Goal: Information Seeking & Learning: Learn about a topic

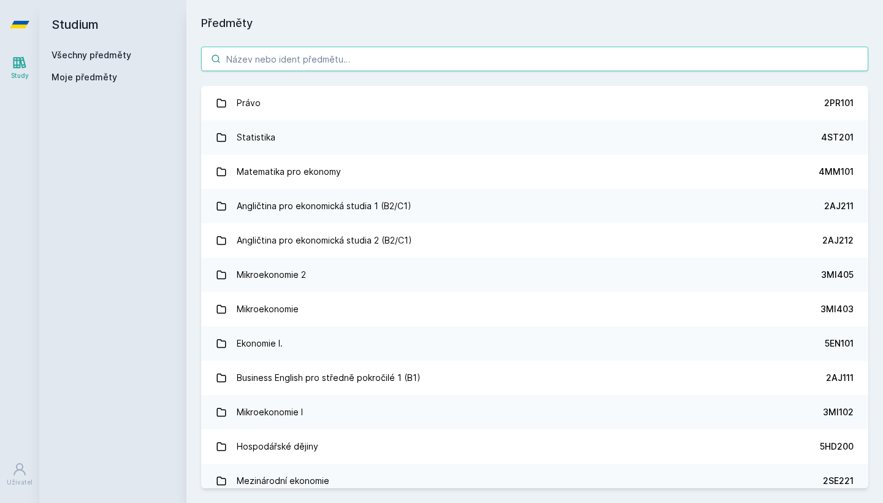
click at [325, 63] on input "search" at bounding box center [534, 59] width 667 height 25
type input "m"
paste input "3MI403"
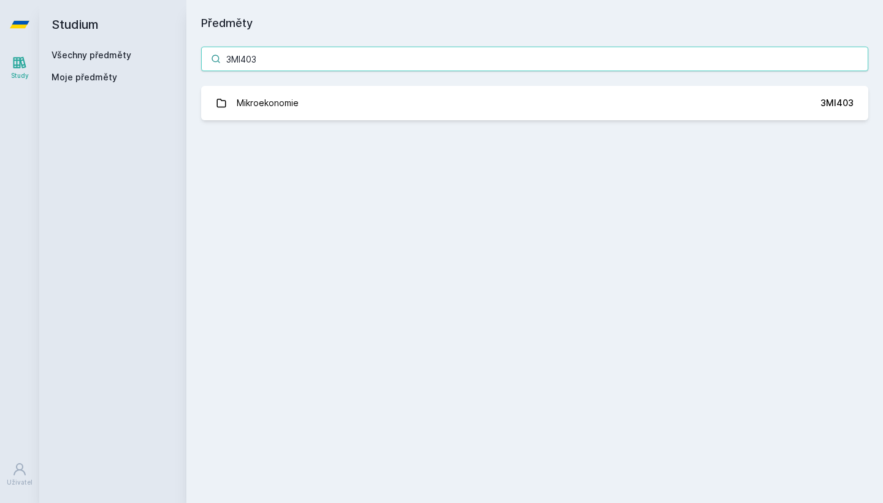
type input "3MI403"
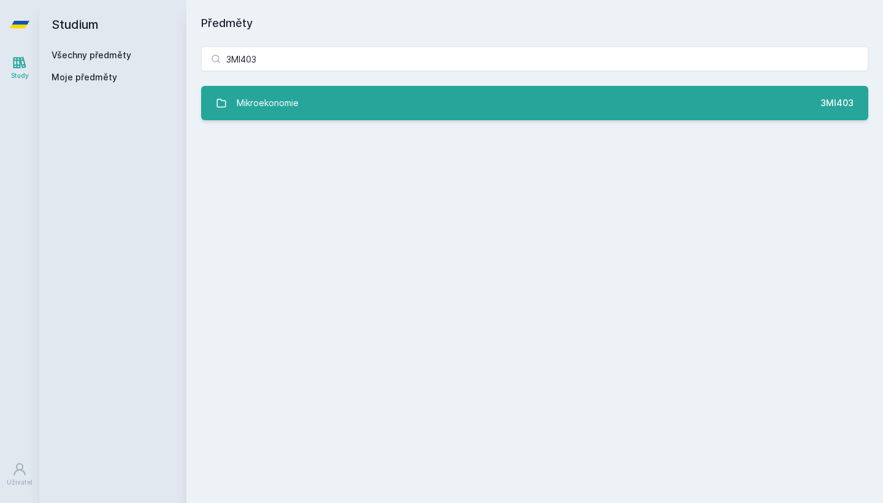
click at [262, 93] on div "Mikroekonomie" at bounding box center [268, 103] width 62 height 25
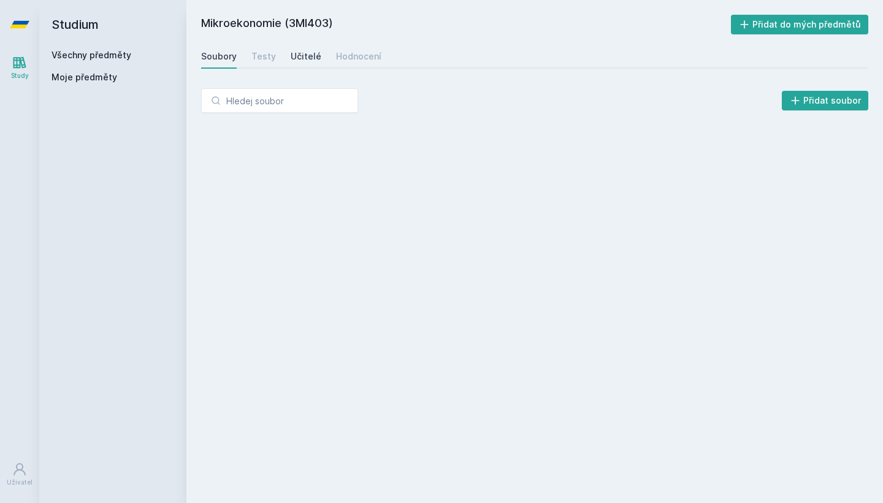
click at [291, 57] on div "Učitelé" at bounding box center [306, 56] width 31 height 12
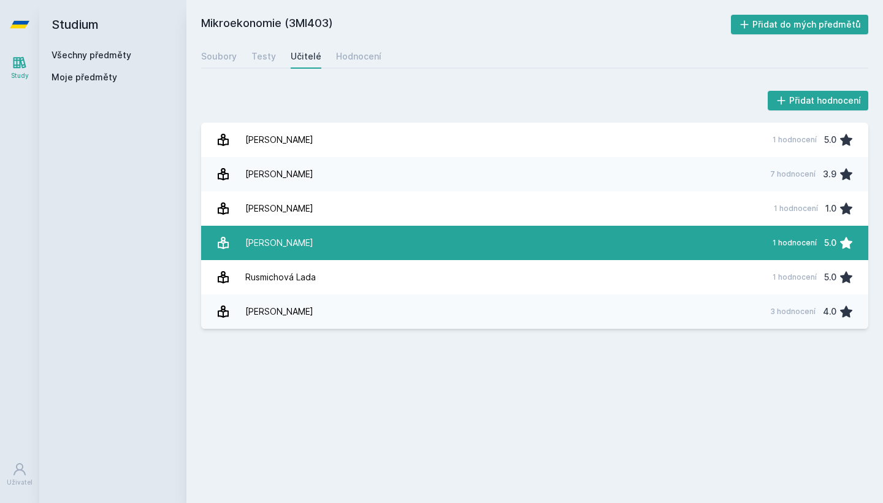
click at [589, 243] on link "[PERSON_NAME] 1 hodnocení 5.0" at bounding box center [534, 243] width 667 height 34
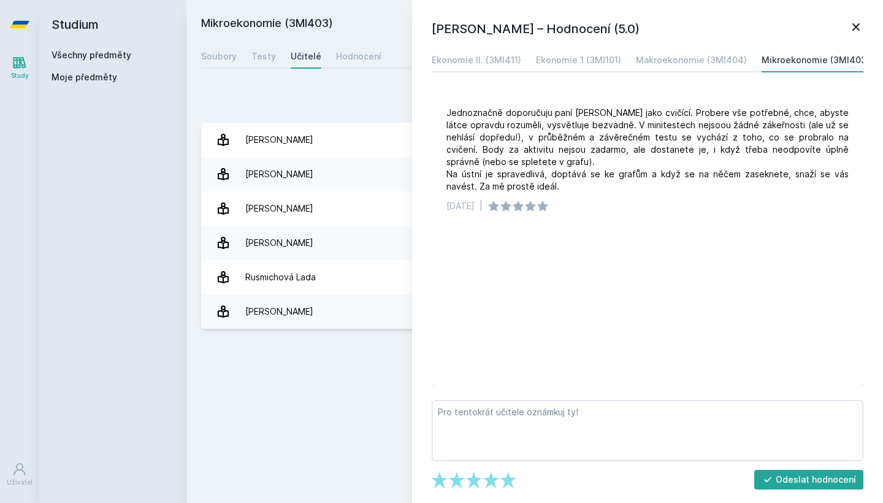
click at [851, 26] on icon at bounding box center [855, 27] width 15 height 15
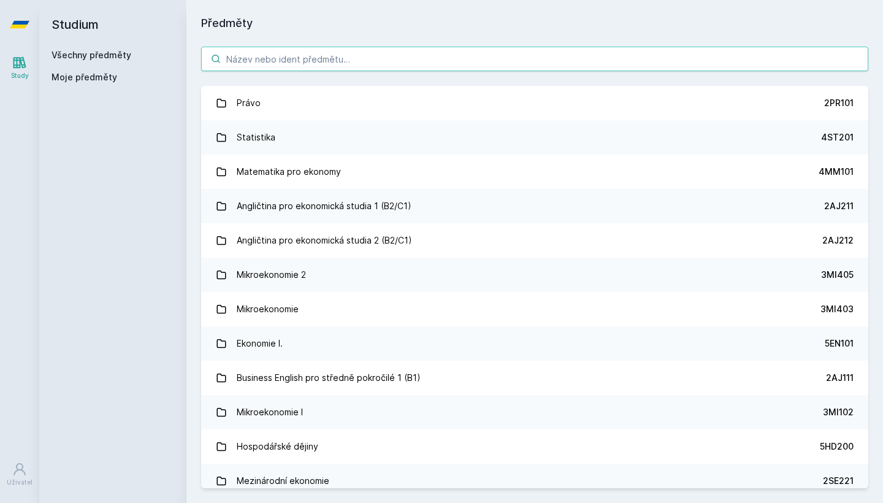
click at [303, 59] on input "search" at bounding box center [534, 59] width 667 height 25
paste input "3MI403"
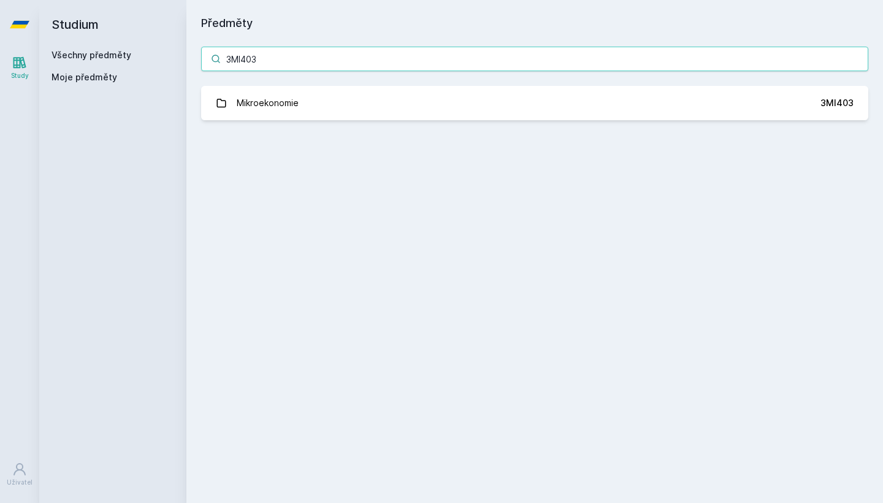
type input "3MI403"
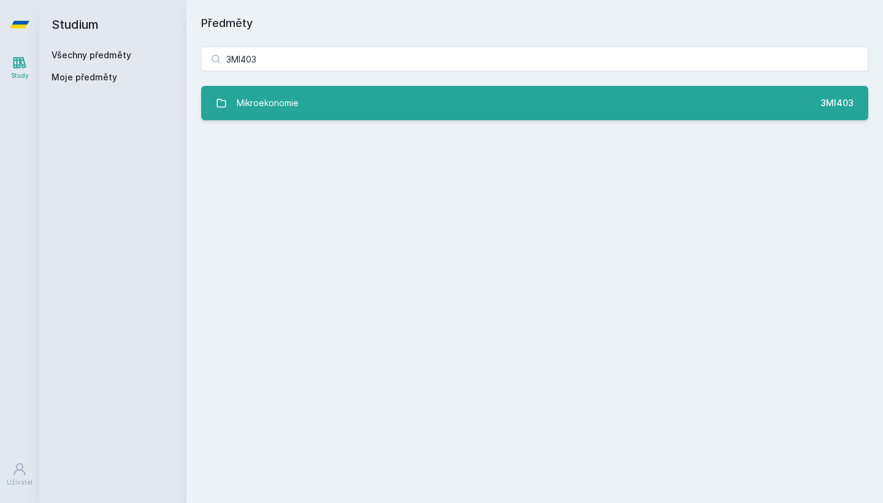
click at [309, 112] on link "Mikroekonomie 3MI403" at bounding box center [534, 103] width 667 height 34
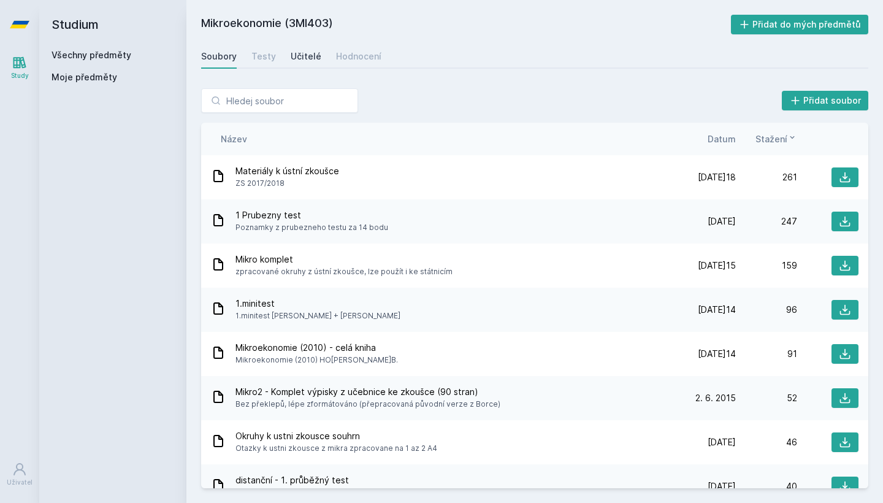
click at [295, 56] on div "Učitelé" at bounding box center [306, 56] width 31 height 12
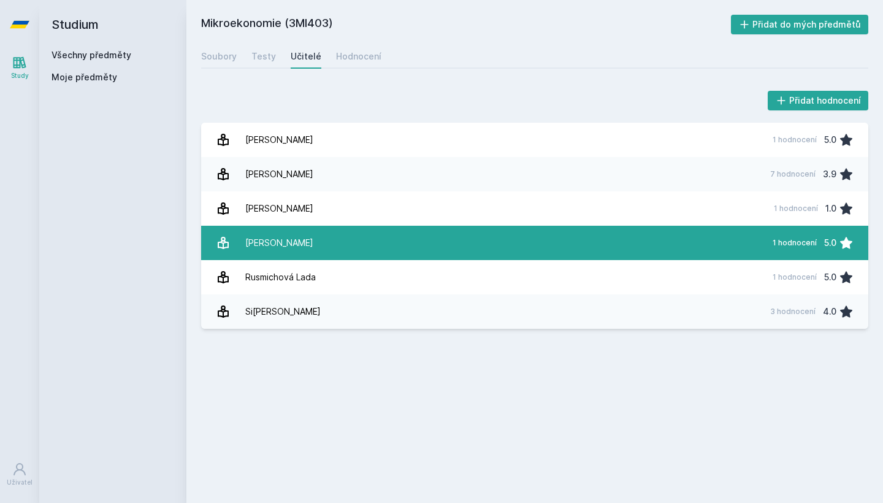
click at [319, 243] on link "[PERSON_NAME] 1 hodnocení 5.0" at bounding box center [534, 243] width 667 height 34
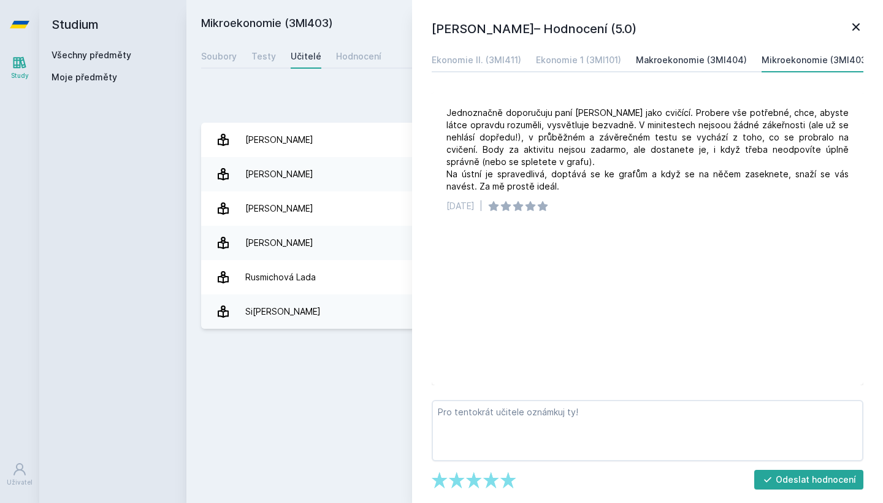
click at [701, 55] on div "Makroekonomie (3MI404)" at bounding box center [691, 60] width 111 height 12
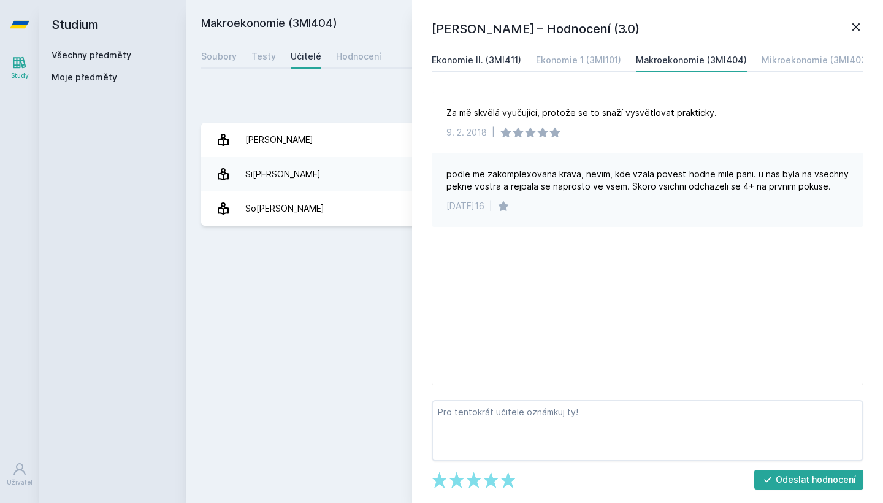
click at [473, 60] on div "Ekonomie II. (3MI411)" at bounding box center [475, 60] width 89 height 12
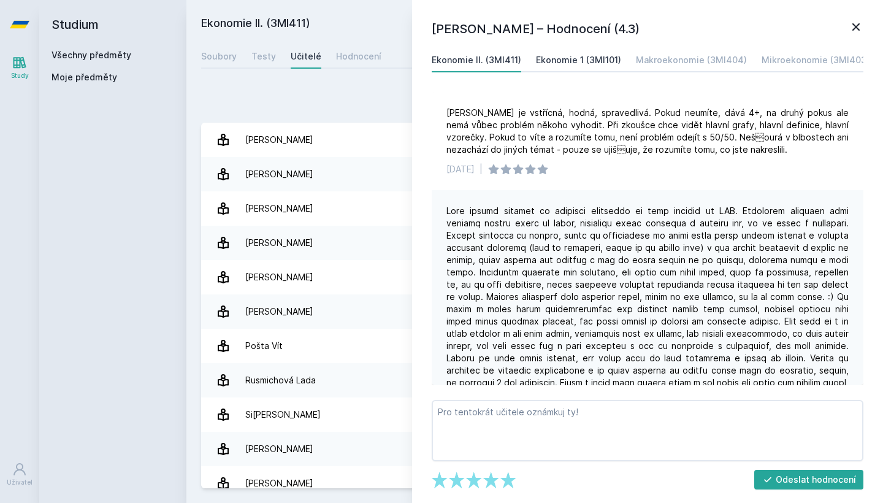
click at [585, 58] on div "Ekonomie 1 (3MI101)" at bounding box center [578, 60] width 85 height 12
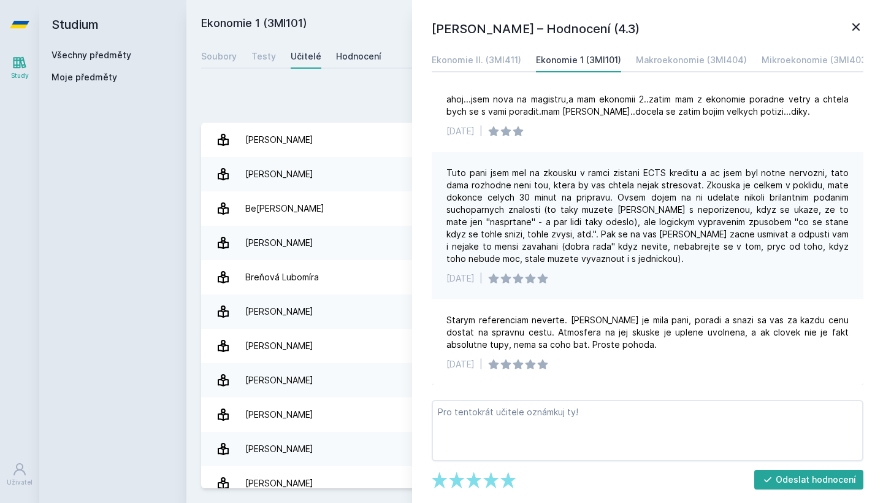
click at [349, 59] on div "Hodnocení" at bounding box center [358, 56] width 45 height 12
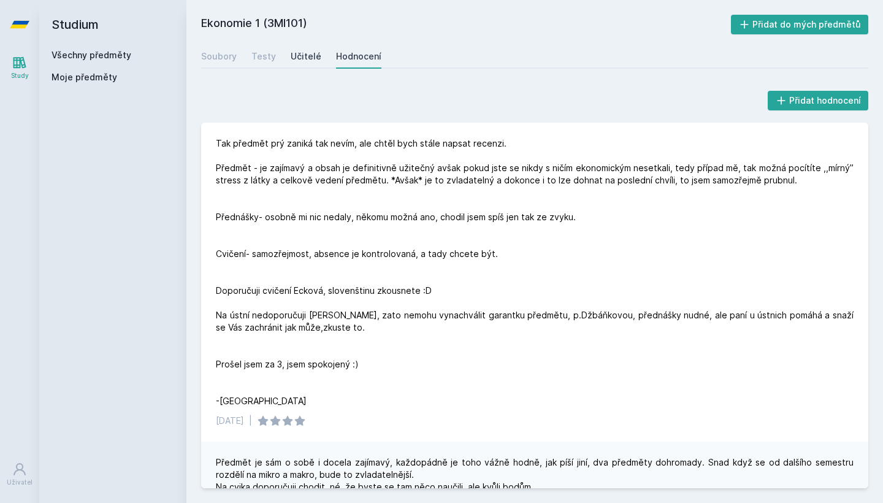
click at [297, 55] on div "Učitelé" at bounding box center [306, 56] width 31 height 12
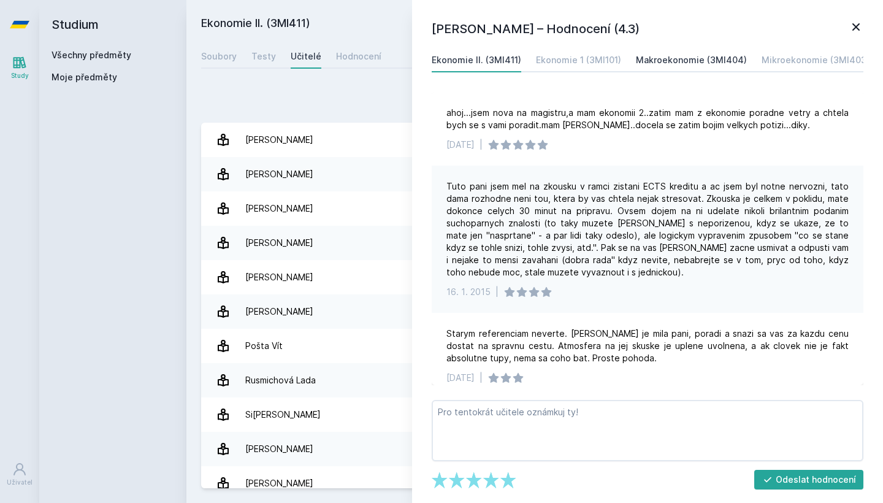
click at [686, 64] on div "Makroekonomie (3MI404)" at bounding box center [691, 60] width 111 height 12
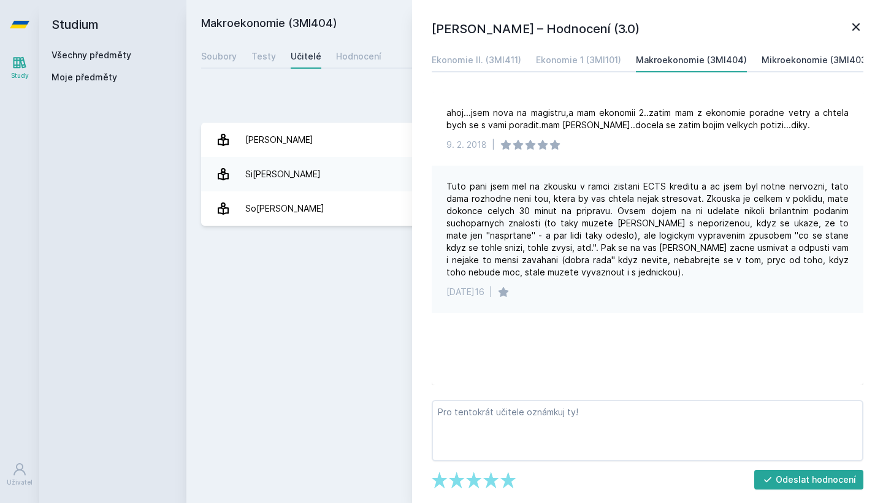
click at [783, 59] on div "Mikroekonomie (3MI403)" at bounding box center [815, 60] width 108 height 12
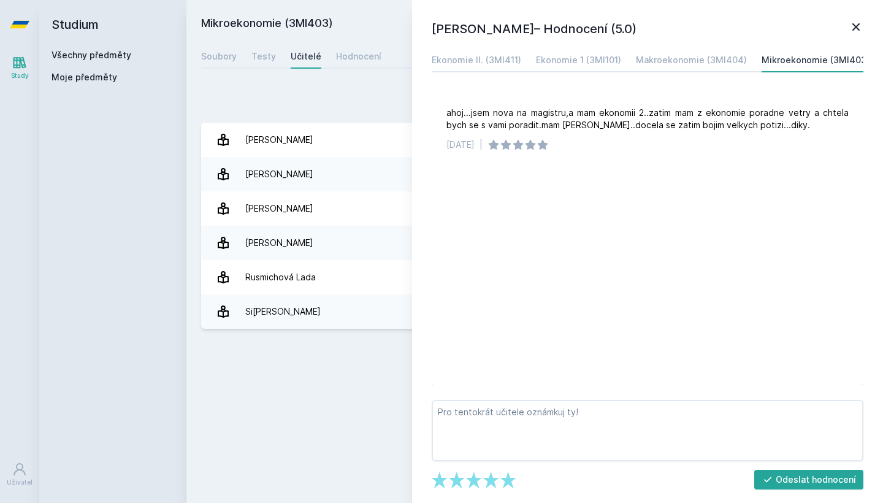
click at [859, 22] on icon at bounding box center [855, 27] width 15 height 15
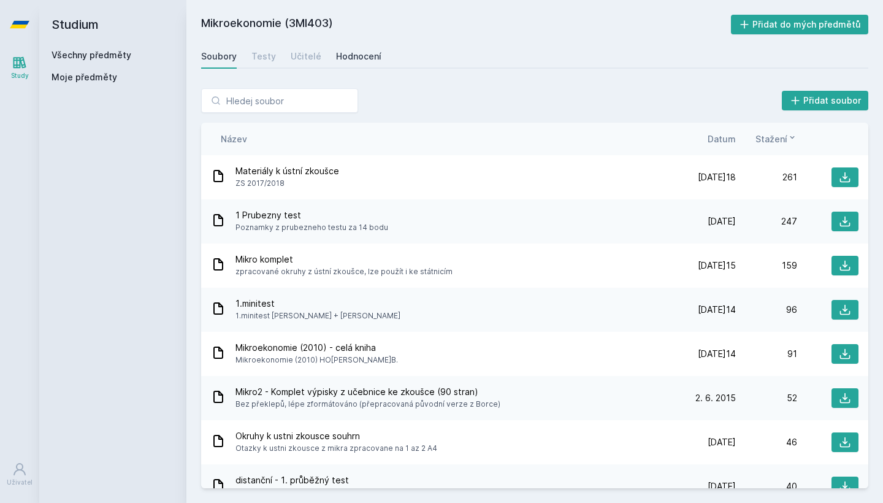
click at [344, 58] on div "Hodnocení" at bounding box center [358, 56] width 45 height 12
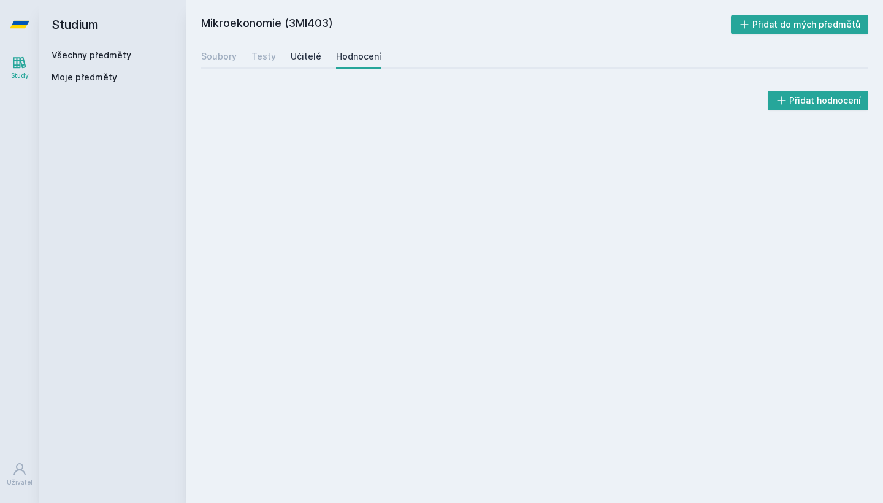
click at [303, 51] on div "Učitelé" at bounding box center [306, 56] width 31 height 12
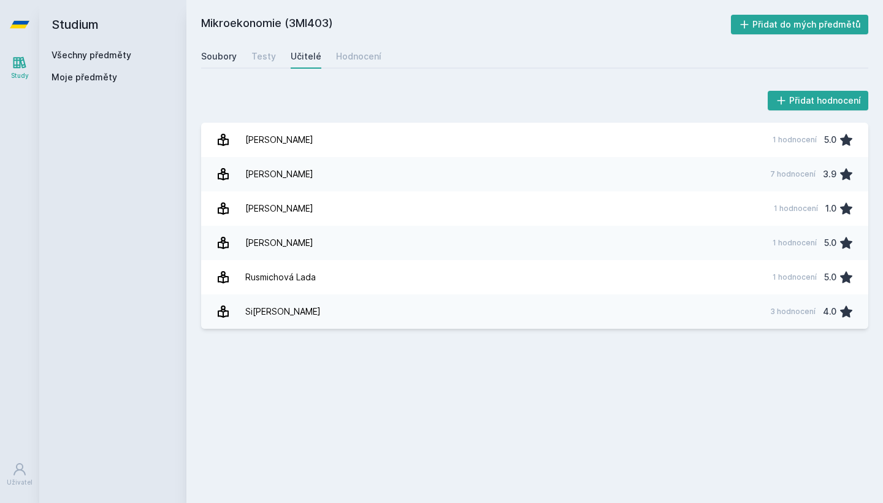
click at [227, 58] on div "Soubory" at bounding box center [219, 56] width 36 height 12
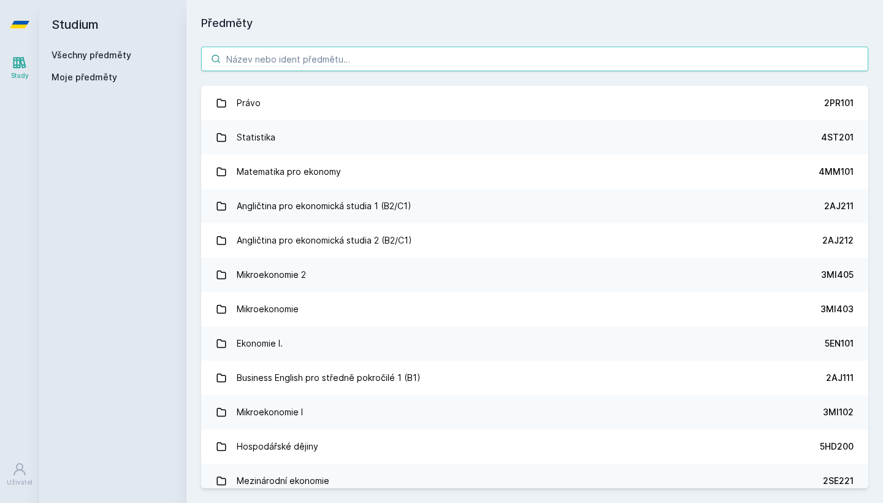
click at [259, 56] on input "search" at bounding box center [534, 59] width 667 height 25
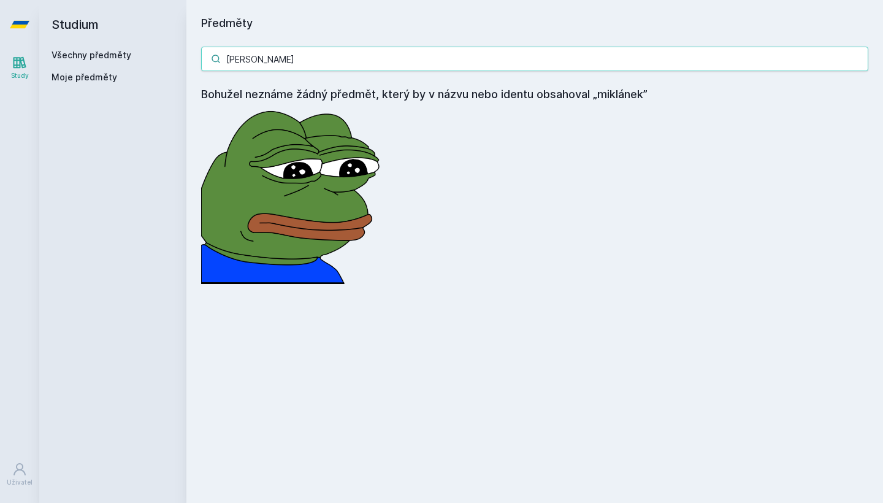
type input "[PERSON_NAME]"
